Goal: Navigation & Orientation: Go to known website

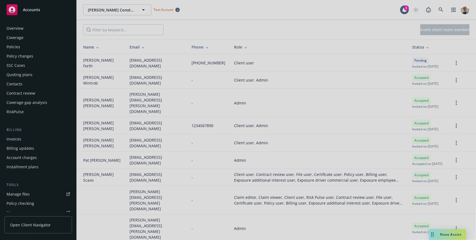
scroll to position [143, 0]
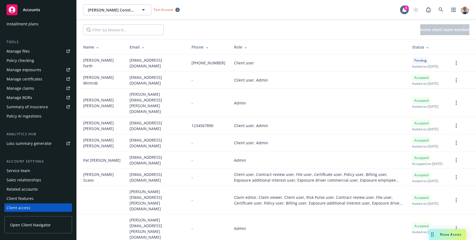
click at [286, 37] on div "Invite client team member" at bounding box center [277, 30] width 400 height 20
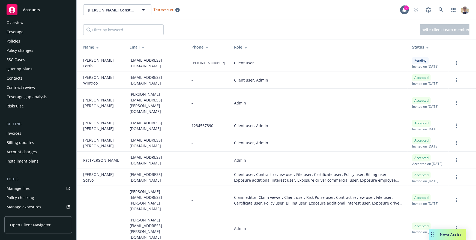
scroll to position [0, 0]
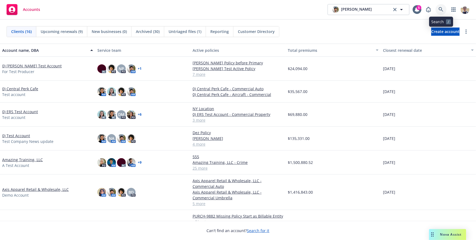
click at [442, 10] on icon at bounding box center [441, 9] width 5 height 5
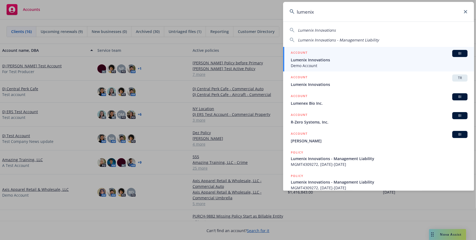
type input "lumenix"
click at [362, 63] on span "Demo Account" at bounding box center [379, 66] width 177 height 6
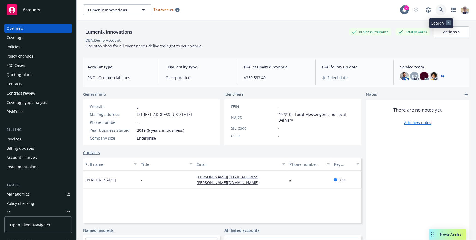
click at [438, 11] on link at bounding box center [441, 9] width 11 height 11
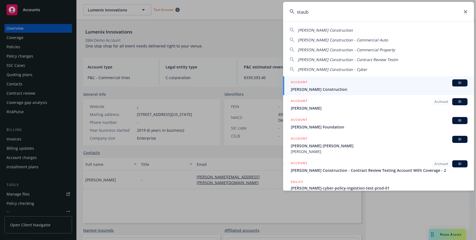
type input "staub"
click at [363, 87] on span "[PERSON_NAME] Construction" at bounding box center [379, 90] width 177 height 6
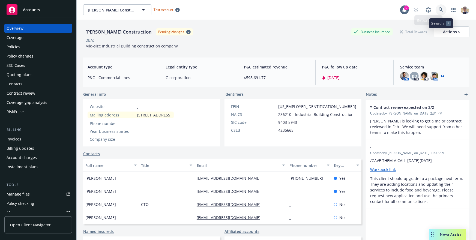
click at [444, 10] on icon at bounding box center [441, 9] width 5 height 5
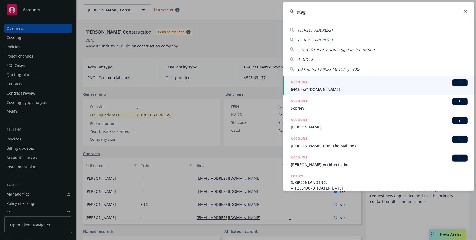
type input "stage"
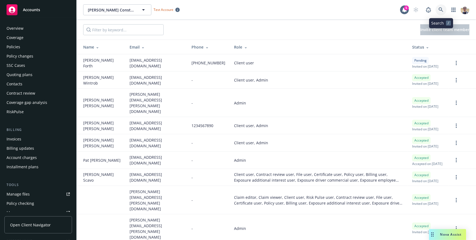
click at [440, 10] on icon at bounding box center [441, 9] width 5 height 5
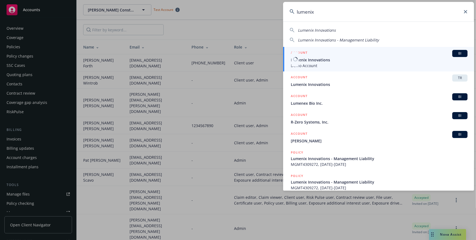
type input "lumenix"
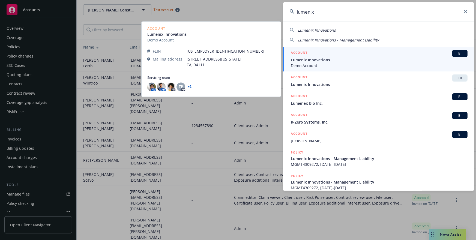
click at [390, 60] on span "Lumenix Innovations" at bounding box center [379, 60] width 177 height 6
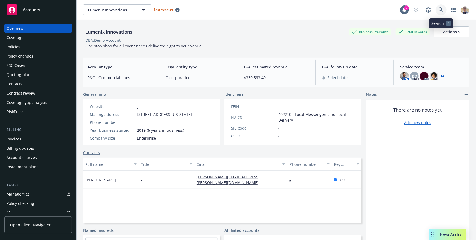
click at [445, 11] on link at bounding box center [441, 9] width 11 height 11
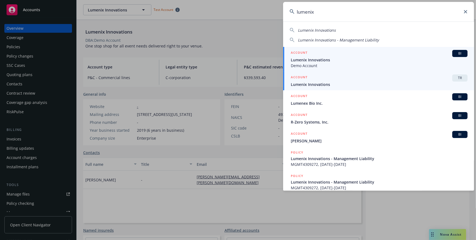
type input "lumenix"
click at [367, 81] on div "ACCOUNT TR" at bounding box center [379, 78] width 177 height 7
